Goal: Task Accomplishment & Management: Manage account settings

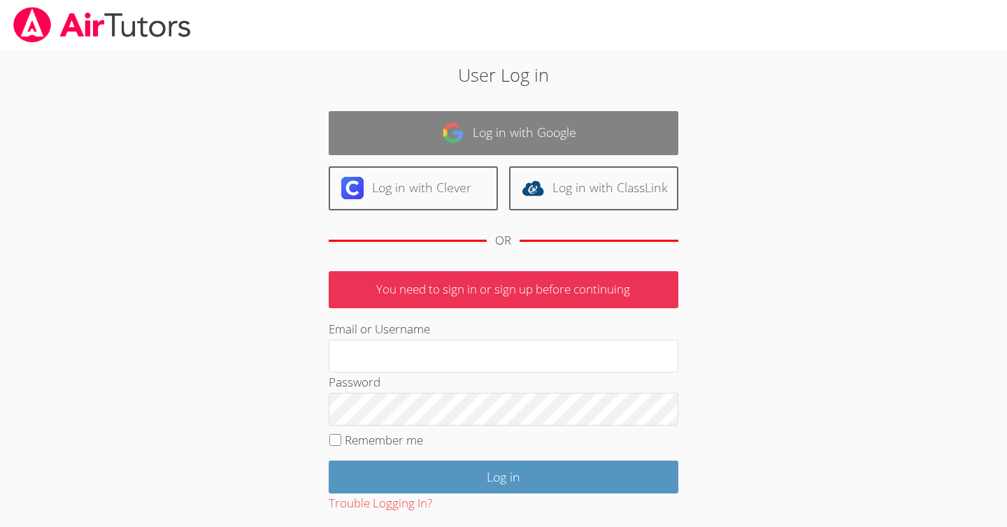
click at [487, 141] on link "Log in with Google" at bounding box center [504, 133] width 350 height 44
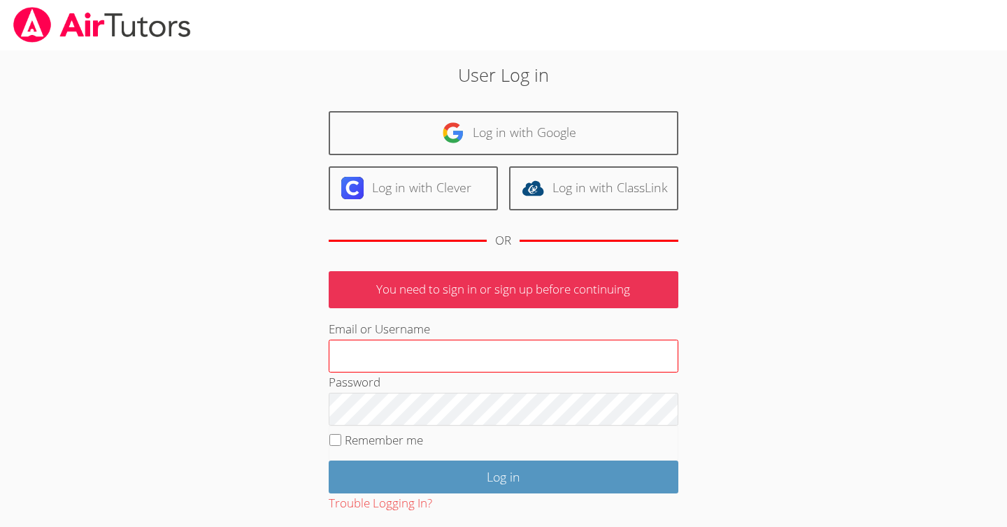
click at [465, 368] on input "Email or Username" at bounding box center [504, 357] width 350 height 34
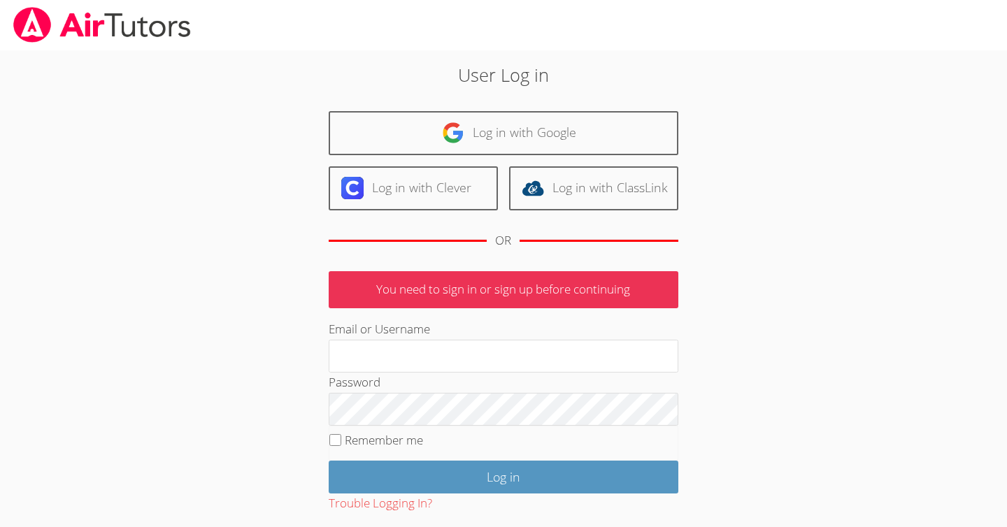
type input "takoudes@gmail.com"
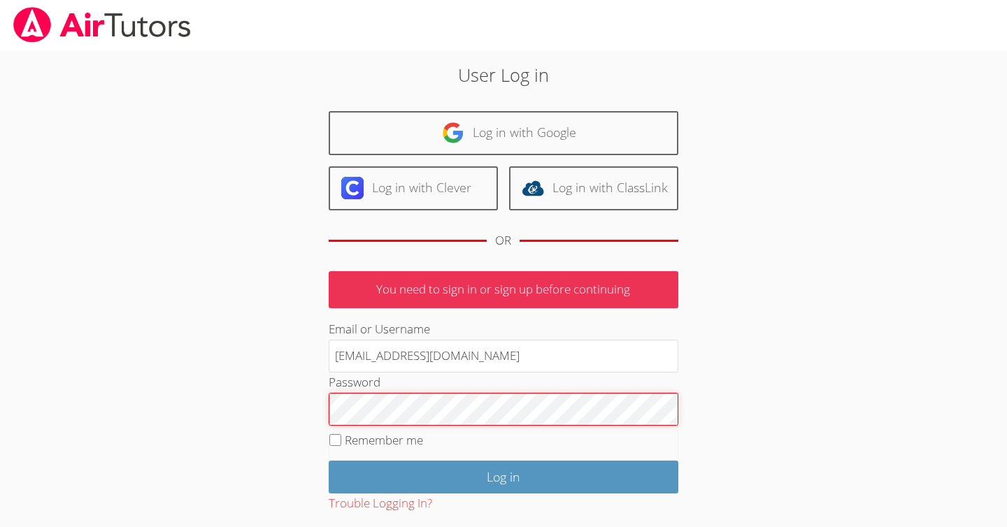
scroll to position [76, 0]
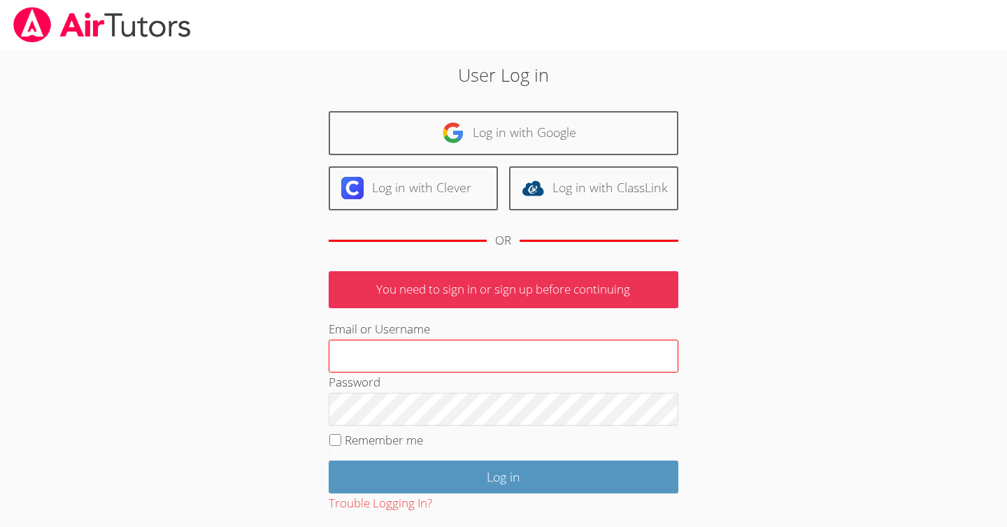
click at [436, 359] on input "Email or Username" at bounding box center [504, 357] width 350 height 34
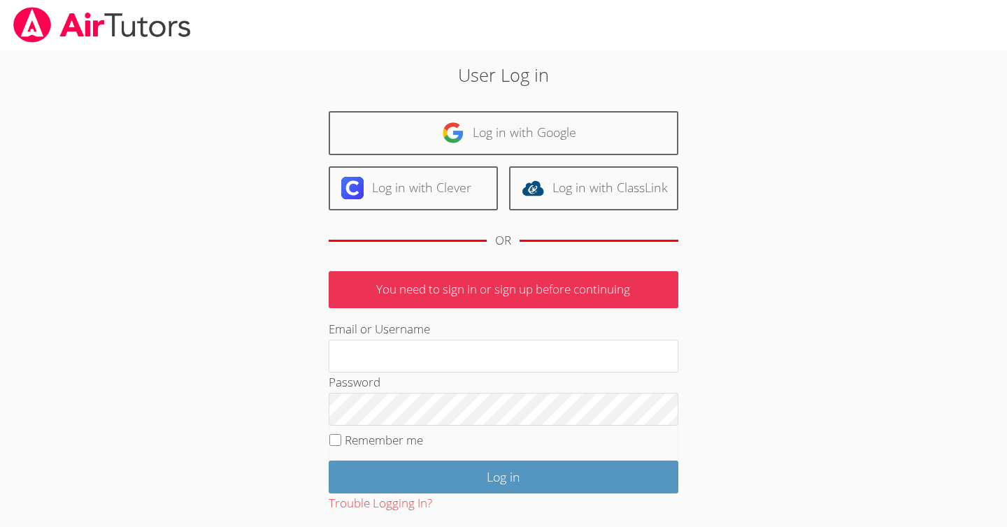
type input "[EMAIL_ADDRESS][DOMAIN_NAME]"
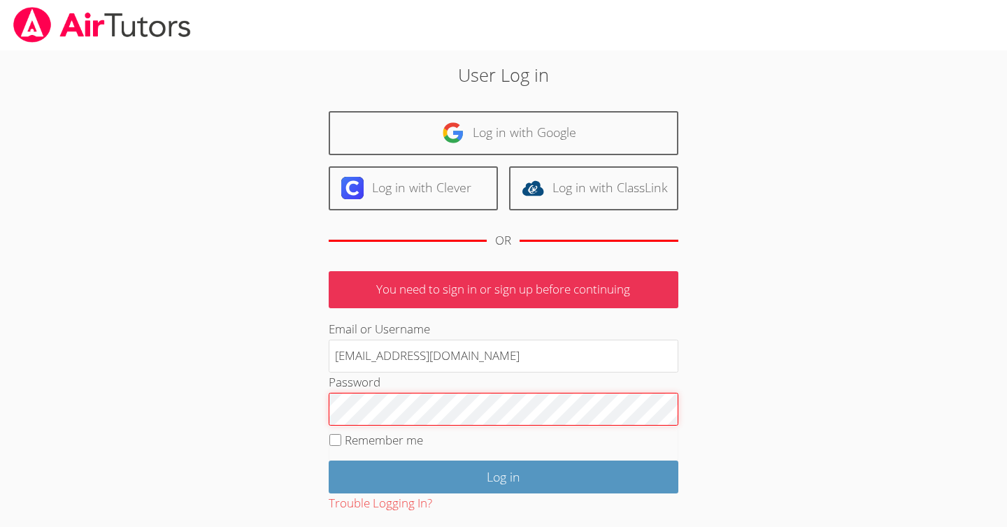
scroll to position [76, 0]
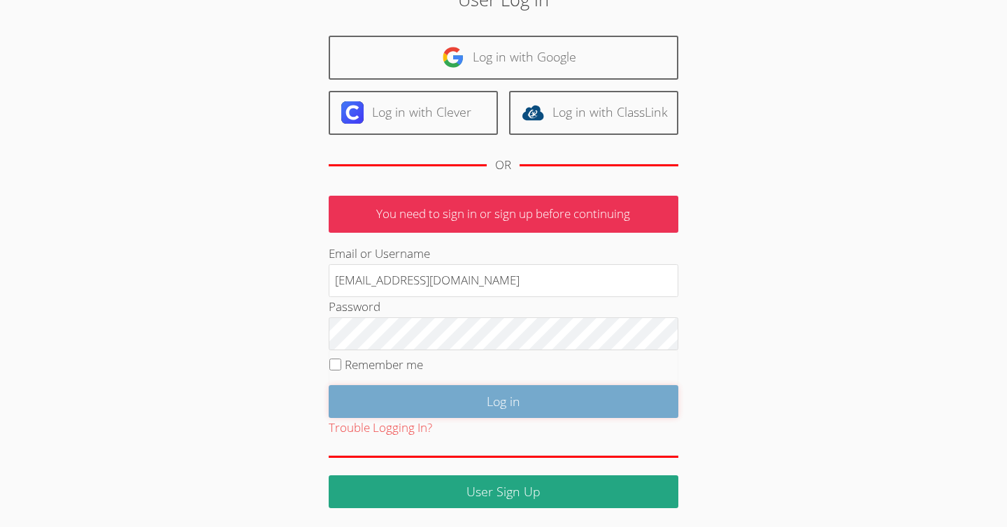
click at [522, 406] on input "Log in" at bounding box center [504, 401] width 350 height 33
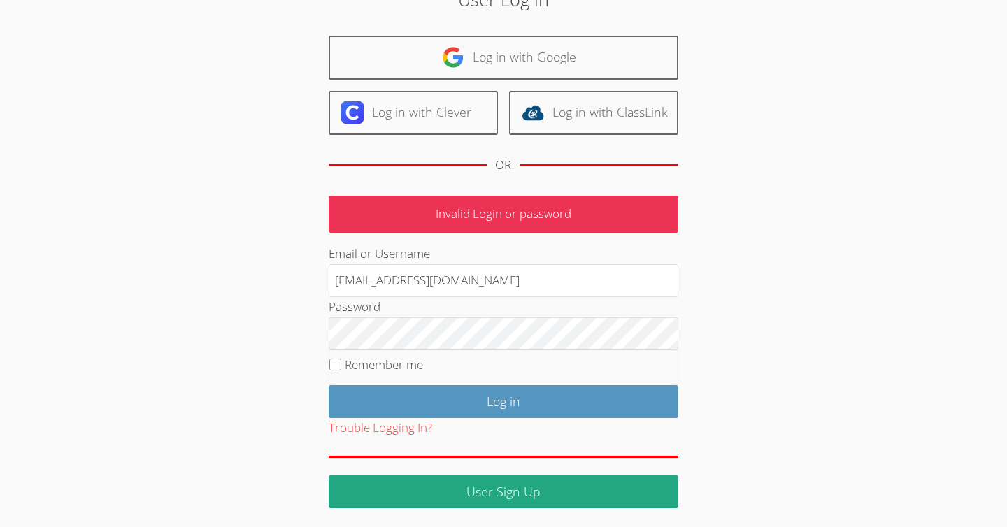
scroll to position [76, 0]
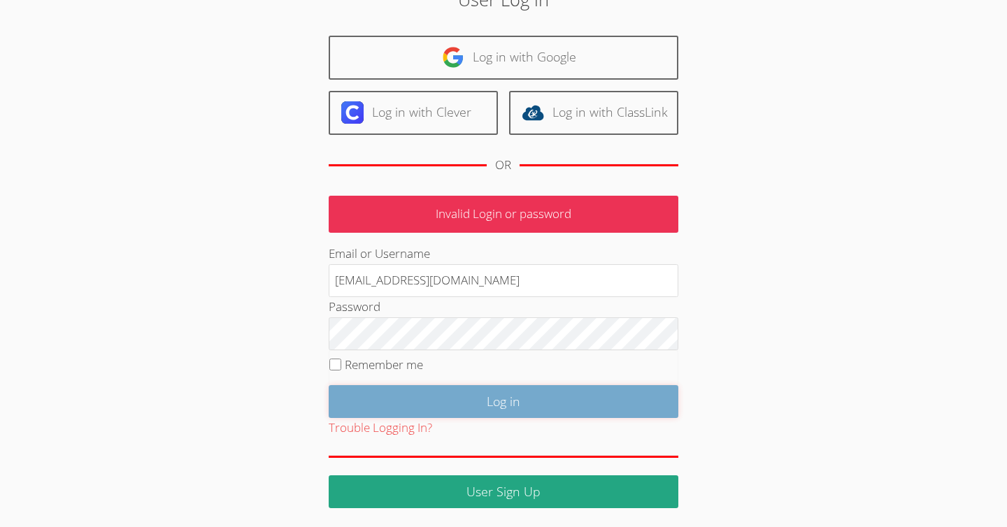
click at [515, 411] on input "Log in" at bounding box center [504, 401] width 350 height 33
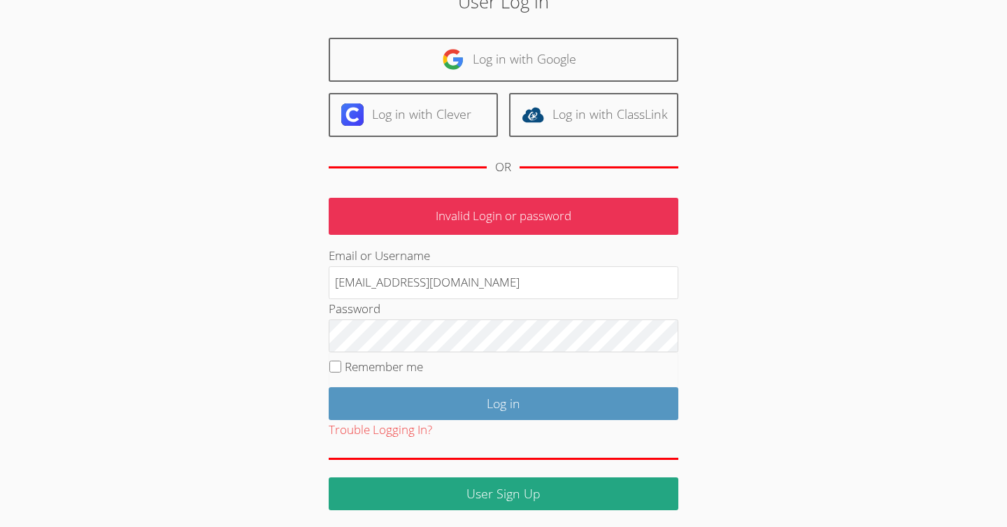
scroll to position [72, 0]
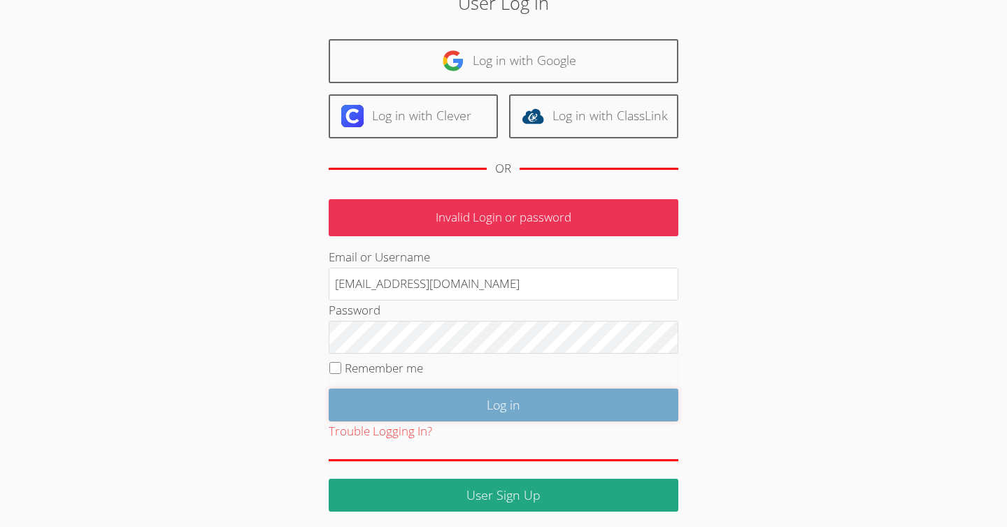
click at [506, 399] on input "Log in" at bounding box center [504, 405] width 350 height 33
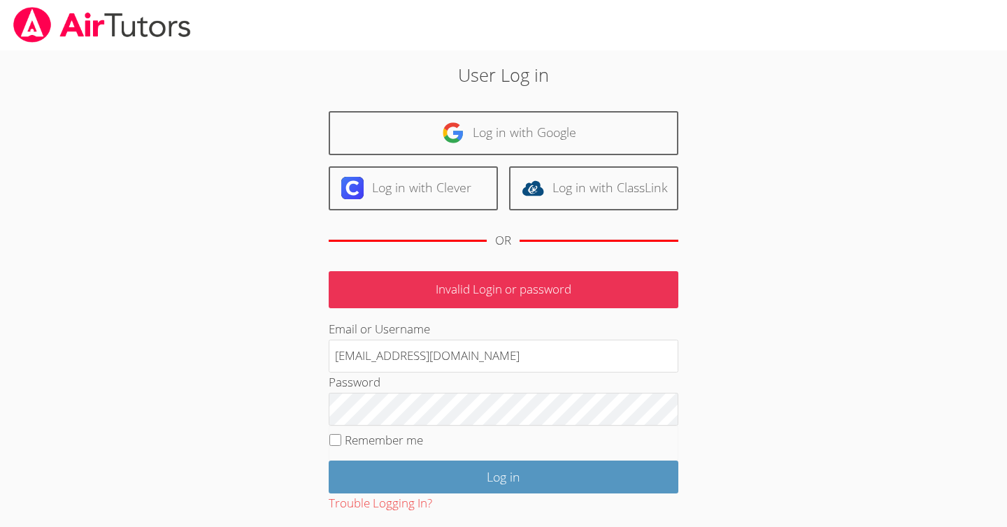
scroll to position [76, 0]
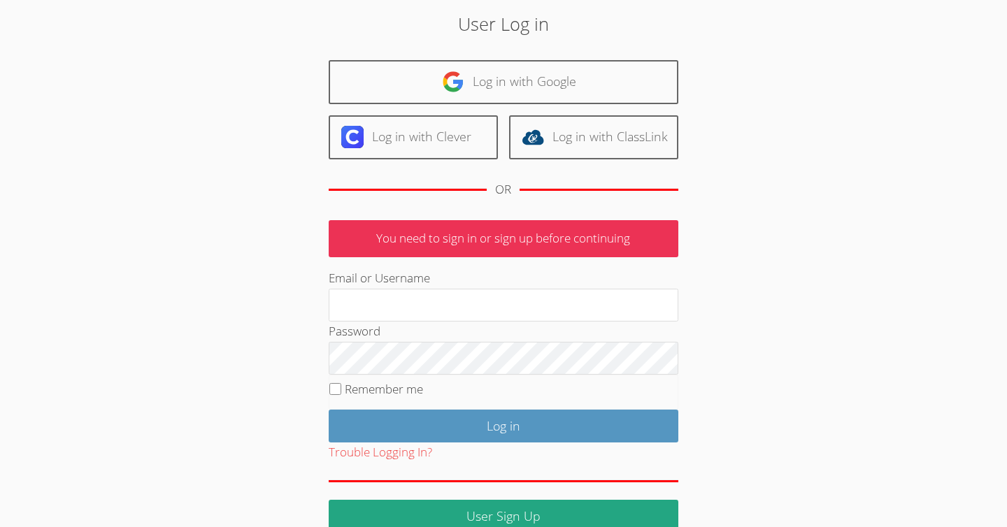
scroll to position [76, 0]
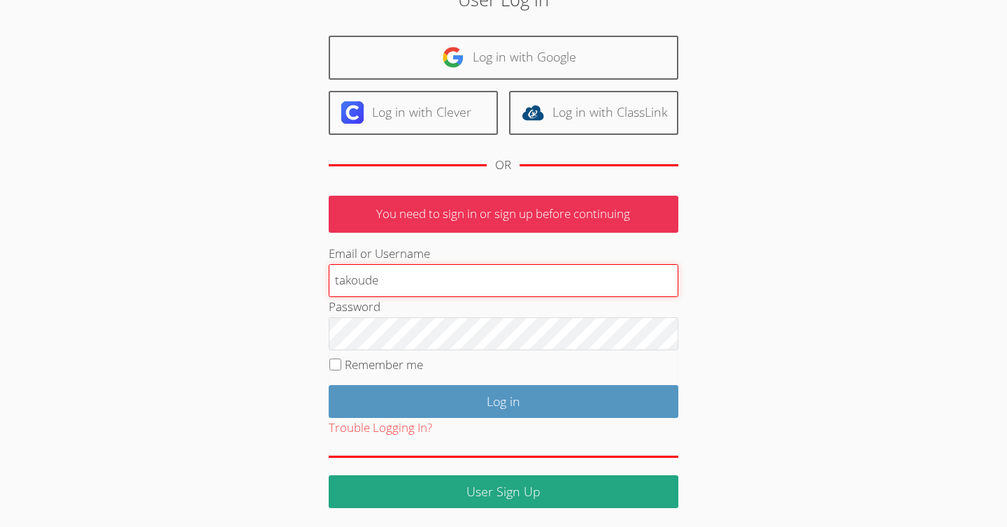
type input "[EMAIL_ADDRESS][DOMAIN_NAME]"
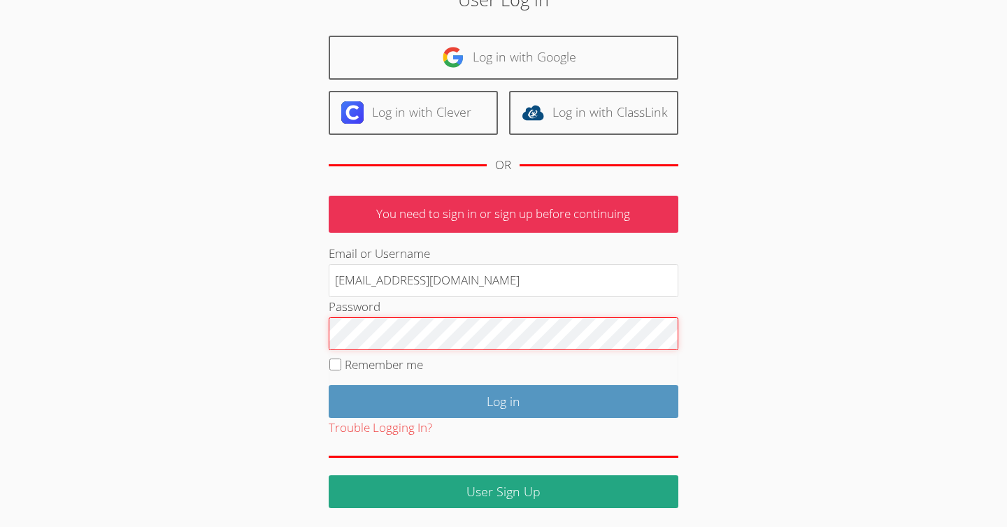
click at [207, 322] on div "User Log in Log in with Google Log in with Clever Log in with ClassLink OR You …" at bounding box center [503, 242] width 755 height 534
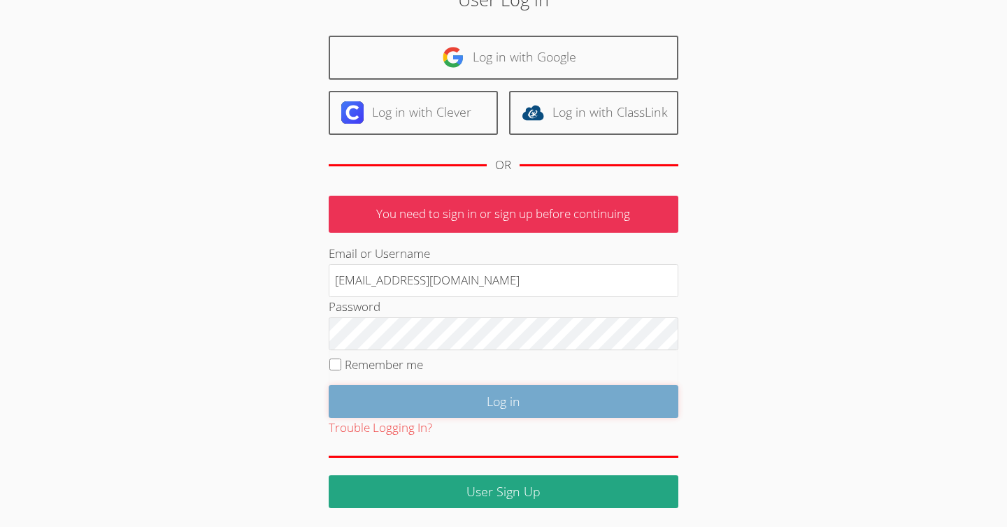
click at [574, 399] on input "Log in" at bounding box center [504, 401] width 350 height 33
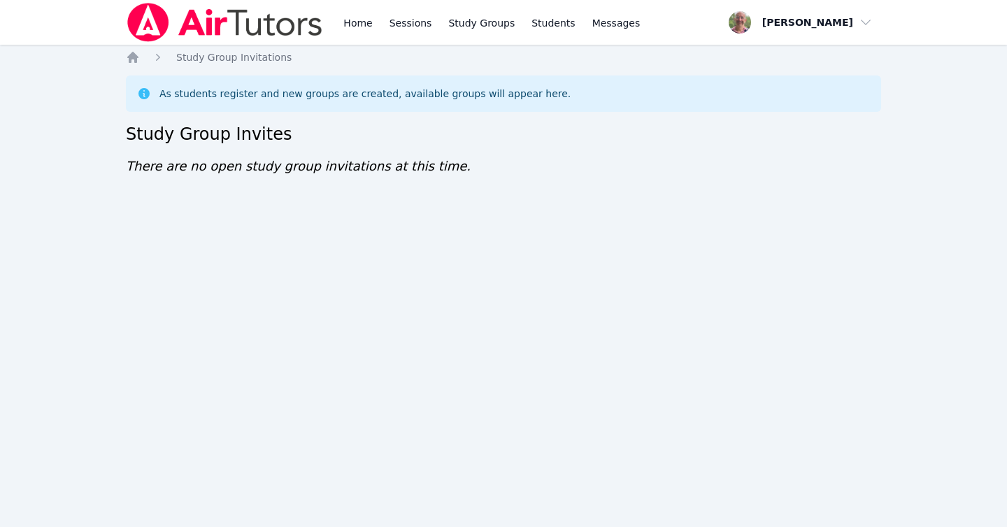
click at [215, 15] on img at bounding box center [225, 22] width 198 height 39
click at [222, 15] on img at bounding box center [225, 22] width 198 height 39
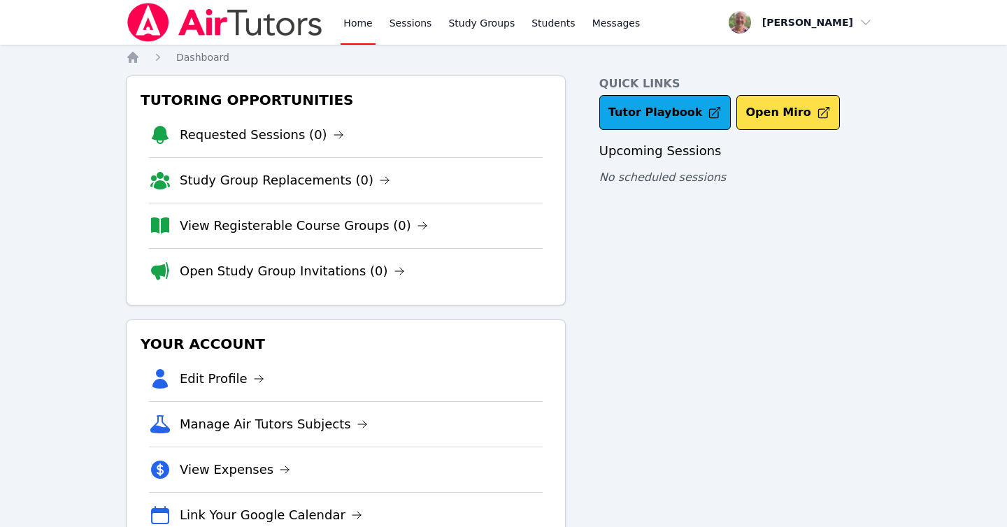
click at [218, 14] on img at bounding box center [225, 22] width 198 height 39
